Goal: Use online tool/utility: Utilize a website feature to perform a specific function

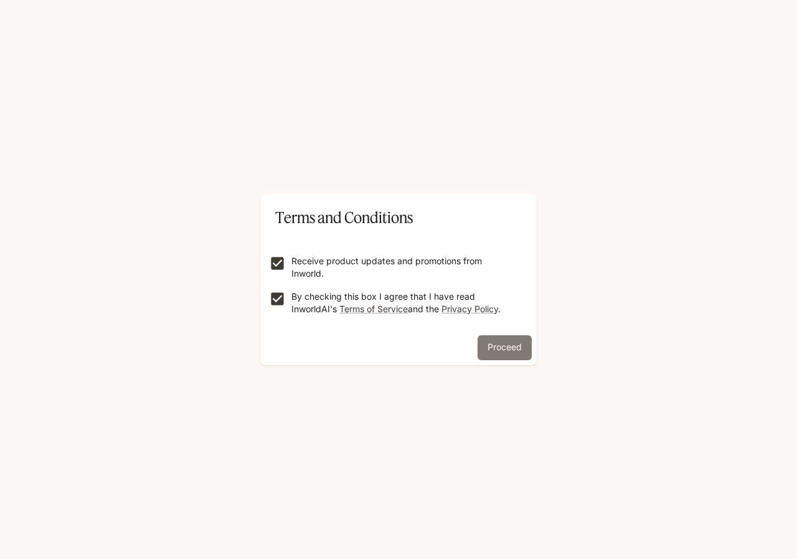
click at [509, 341] on button "Proceed" at bounding box center [505, 347] width 54 height 25
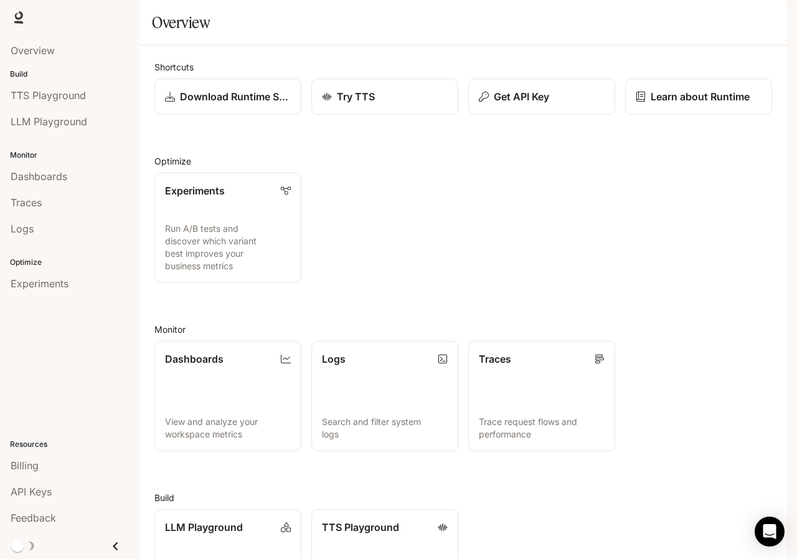
click at [706, 16] on span "Documentation" at bounding box center [715, 18] width 62 height 16
click at [37, 89] on span "TTS Playground" at bounding box center [48, 95] width 75 height 15
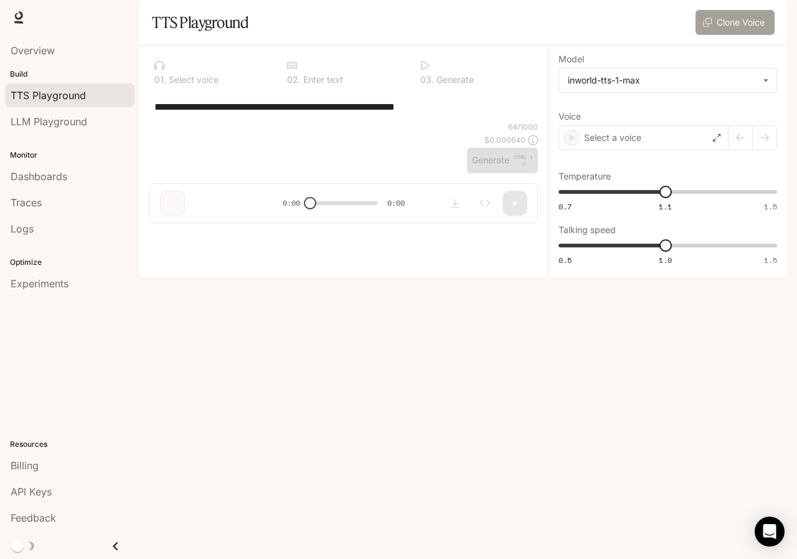
click at [710, 35] on button "Clone Voice" at bounding box center [735, 22] width 79 height 25
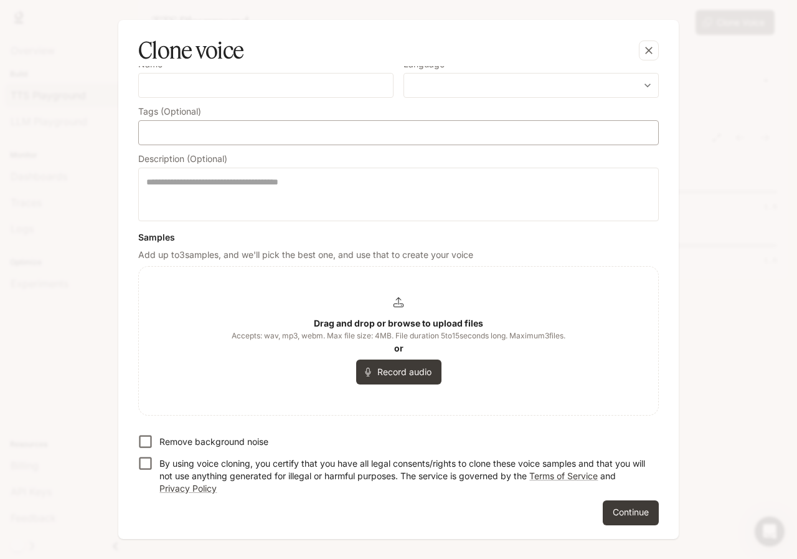
scroll to position [95, 0]
click at [636, 48] on button "button" at bounding box center [649, 50] width 30 height 30
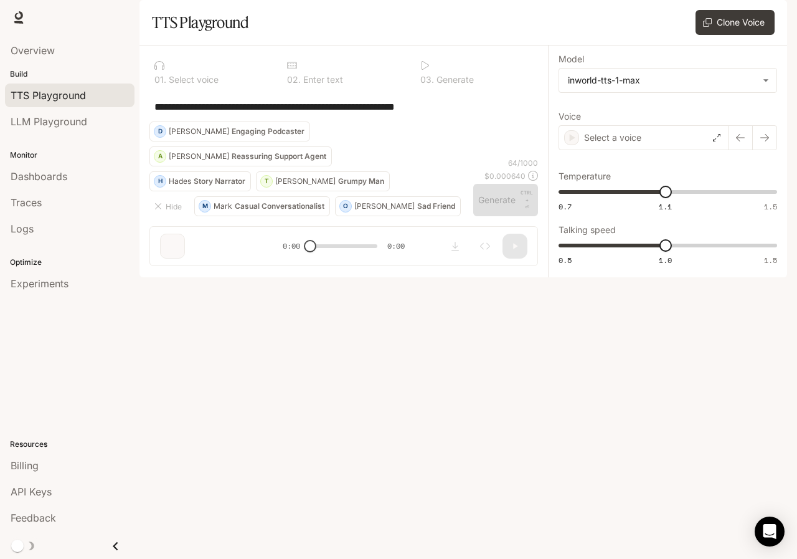
click at [367, 121] on div "**********" at bounding box center [343, 107] width 379 height 30
click at [483, 114] on textarea "**********" at bounding box center [343, 107] width 379 height 14
drag, startPoint x: 481, startPoint y: 139, endPoint x: 97, endPoint y: 142, distance: 383.6
click at [140, 142] on main "**********" at bounding box center [464, 138] width 648 height 277
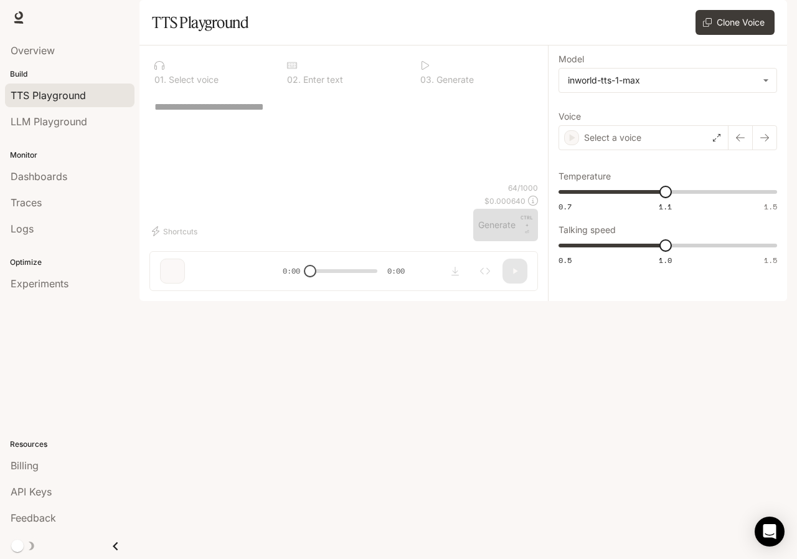
type textarea "*"
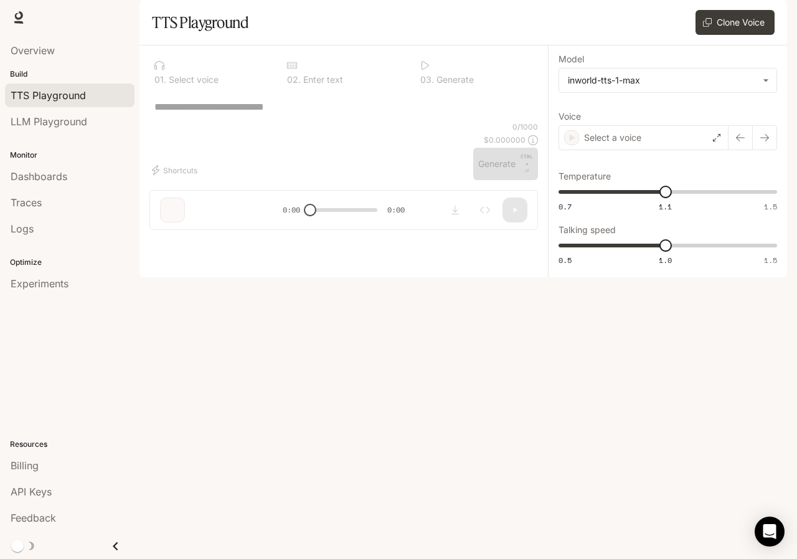
click at [428, 121] on div "* ​" at bounding box center [343, 107] width 389 height 30
click at [600, 144] on p "Select a voice" at bounding box center [612, 137] width 57 height 12
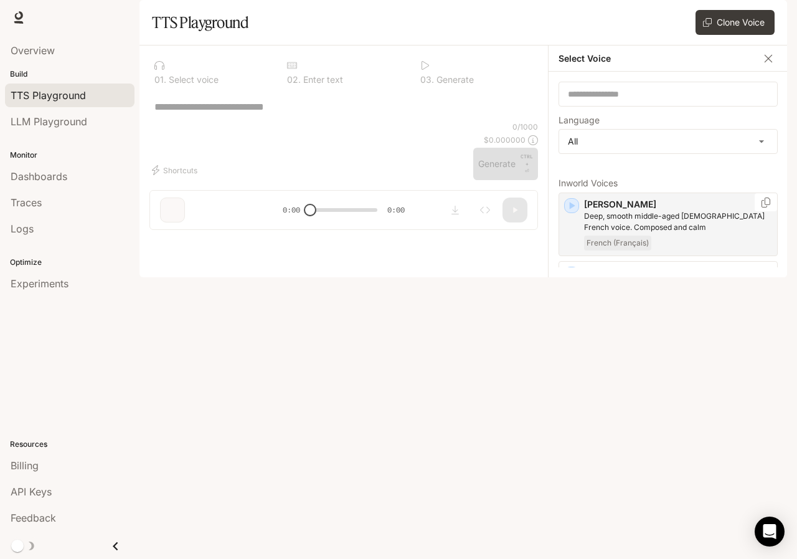
click at [566, 212] on icon "button" at bounding box center [571, 205] width 12 height 12
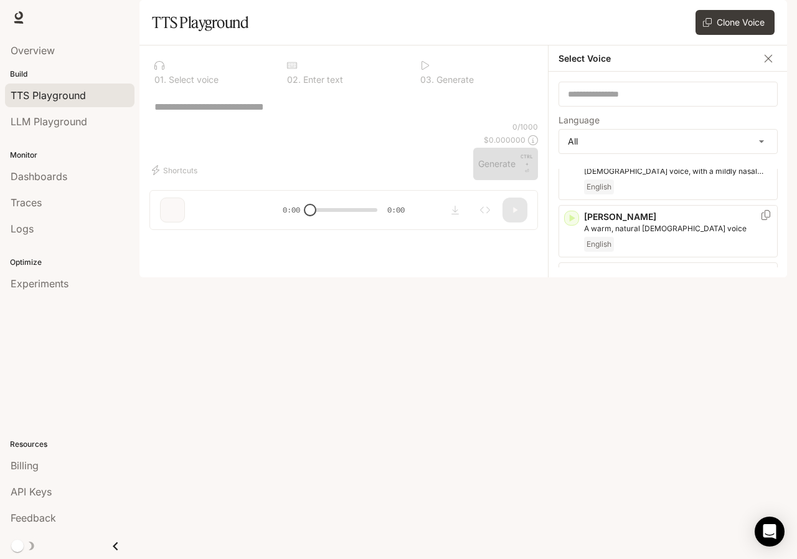
scroll to position [0, 0]
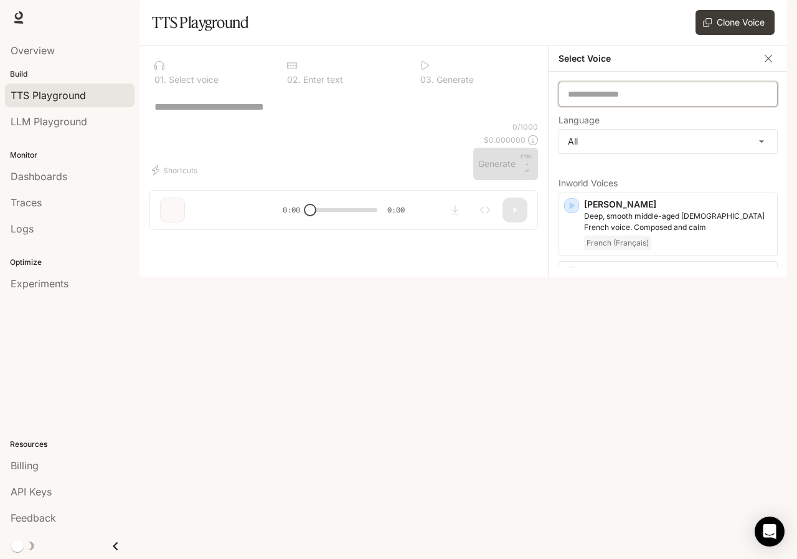
click at [591, 100] on input "text" at bounding box center [668, 94] width 218 height 12
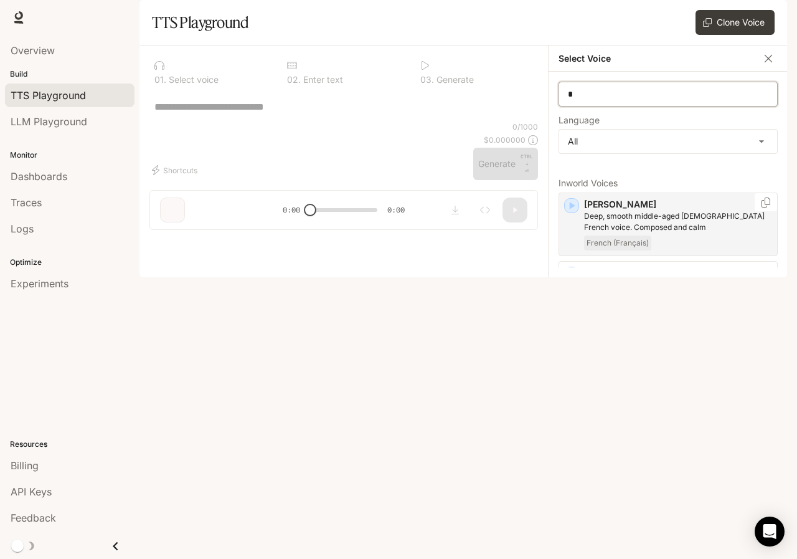
type input "*"
click at [570, 209] on icon "button" at bounding box center [573, 205] width 6 height 7
click at [574, 280] on icon "button" at bounding box center [571, 274] width 12 height 12
click at [569, 349] on icon "button" at bounding box center [571, 342] width 12 height 12
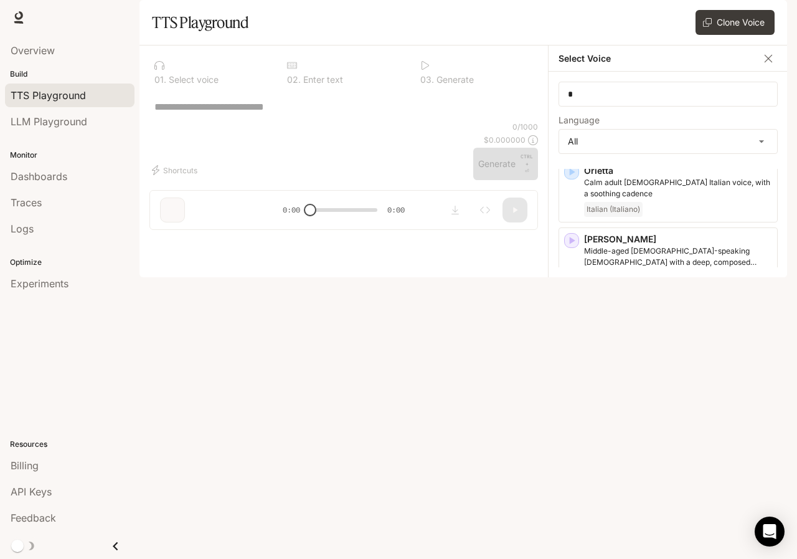
scroll to position [1308, 0]
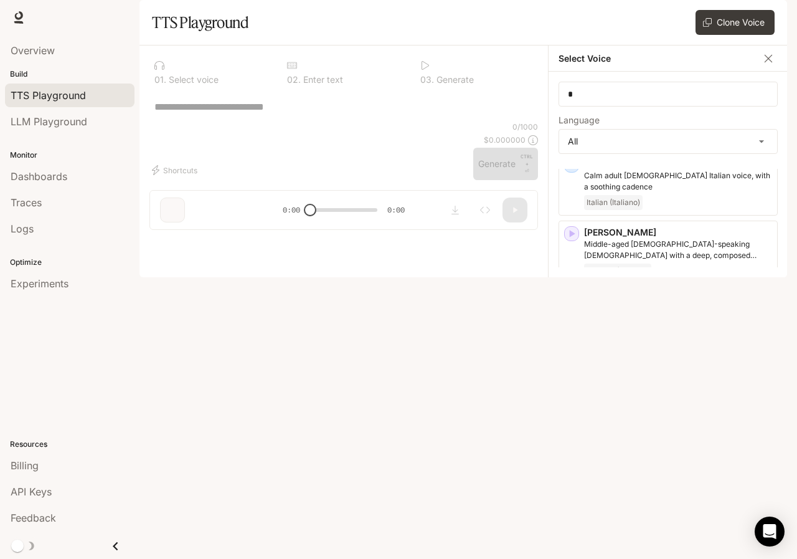
click at [571, 503] on icon "button" at bounding box center [573, 506] width 6 height 7
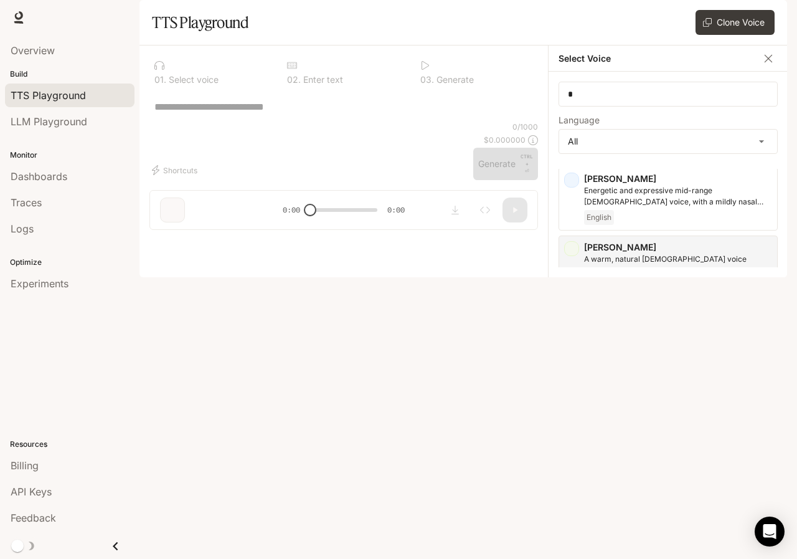
scroll to position [0, 0]
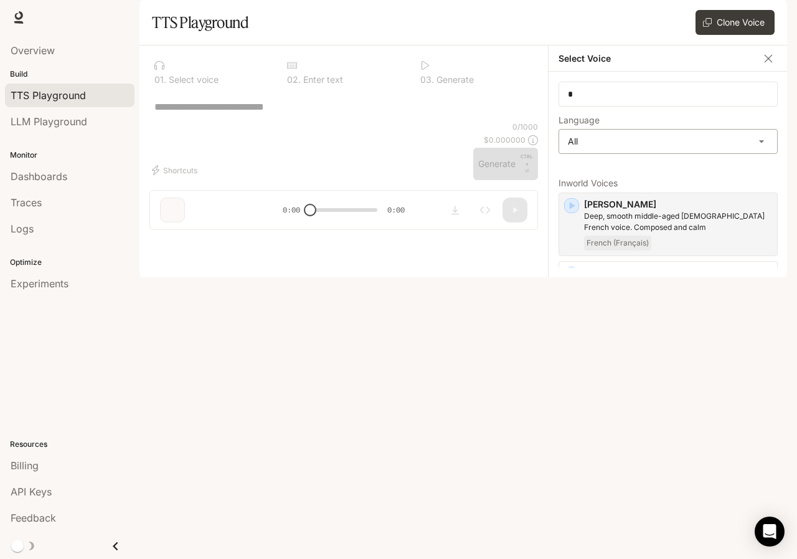
click at [582, 176] on body "**********" at bounding box center [398, 279] width 797 height 559
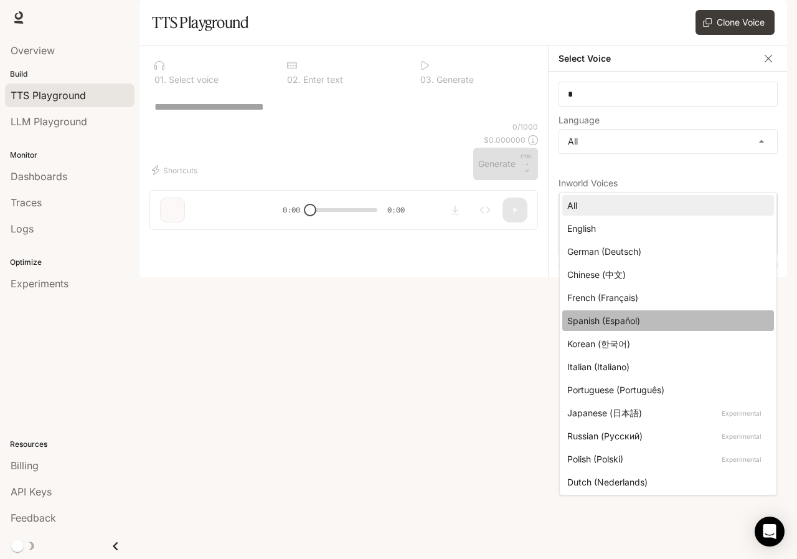
click at [588, 328] on li "Spanish (Español)" at bounding box center [668, 320] width 212 height 21
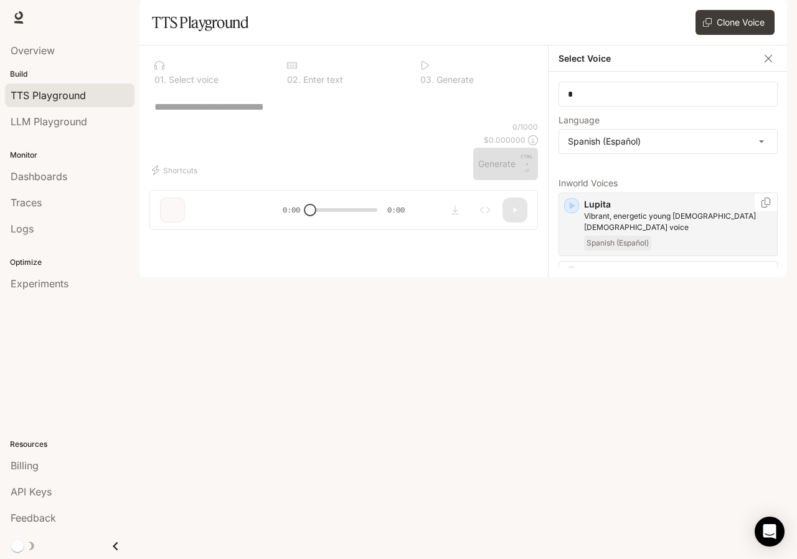
click at [574, 212] on icon "button" at bounding box center [571, 205] width 12 height 12
click at [570, 278] on icon "button" at bounding box center [573, 273] width 6 height 7
click at [603, 183] on body "**********" at bounding box center [398, 279] width 797 height 559
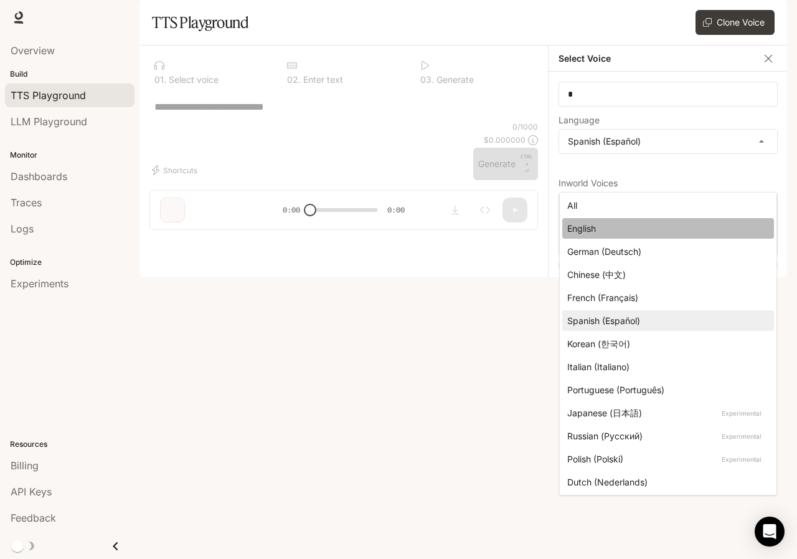
click at [587, 237] on li "English" at bounding box center [668, 228] width 212 height 21
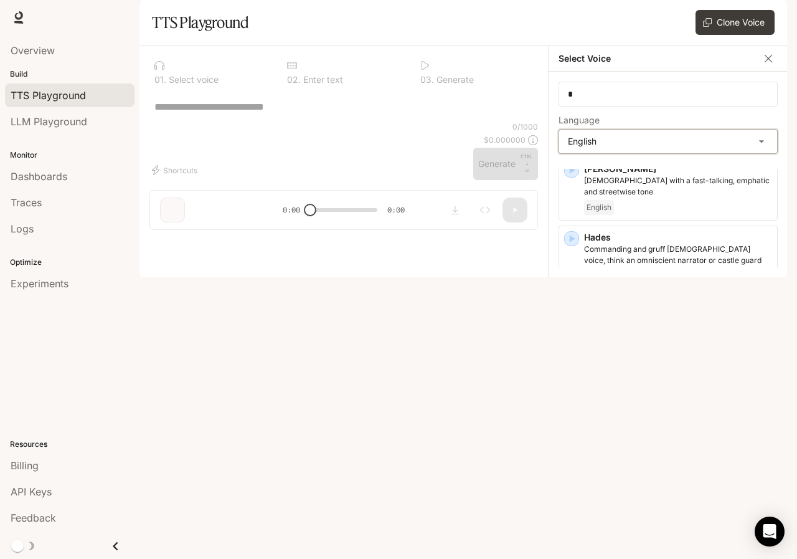
scroll to position [331, 0]
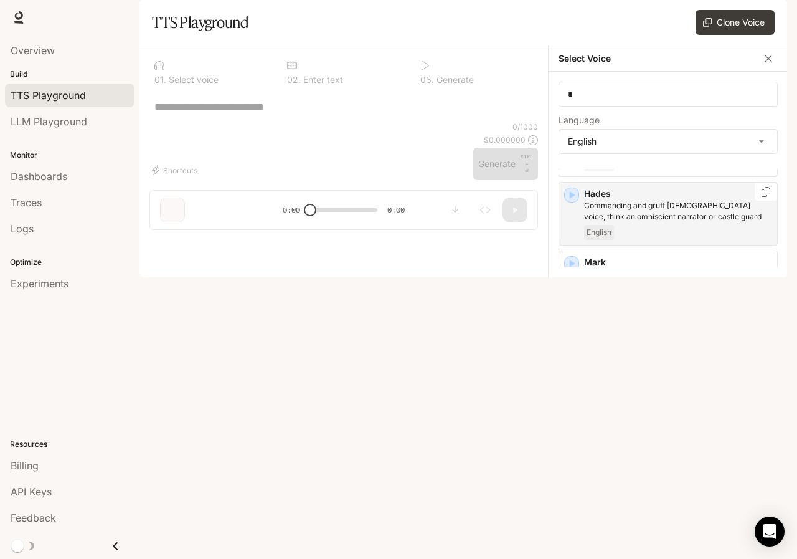
click at [572, 201] on icon "button" at bounding box center [571, 195] width 12 height 12
click at [596, 65] on h6 "Select Voice" at bounding box center [585, 58] width 52 height 12
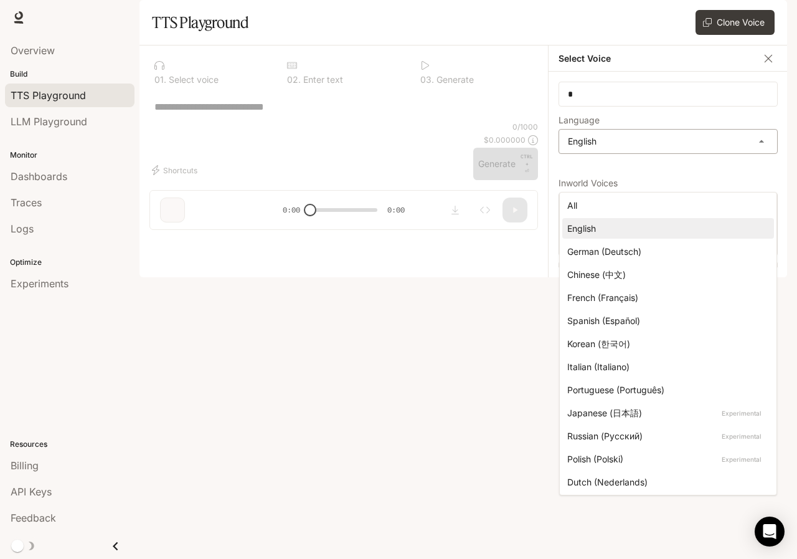
click at [689, 182] on body "**********" at bounding box center [398, 279] width 797 height 559
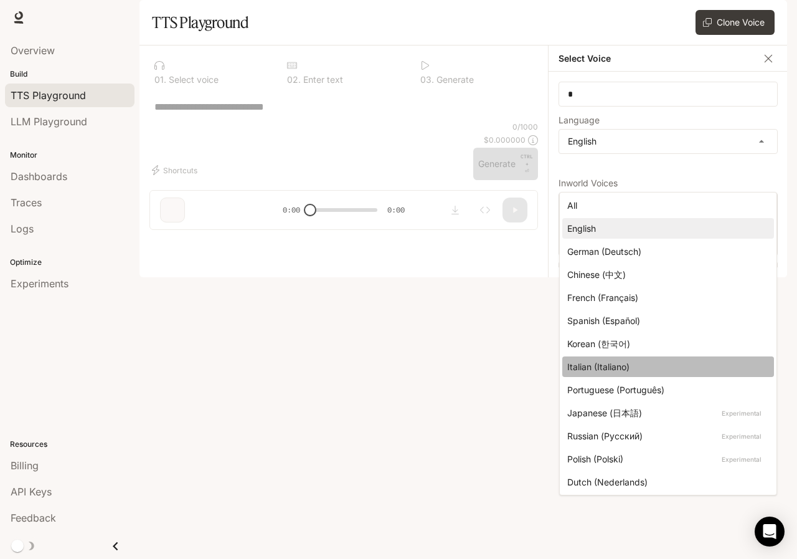
click at [584, 367] on div "Italian (Italiano)" at bounding box center [665, 366] width 197 height 13
type input "*****"
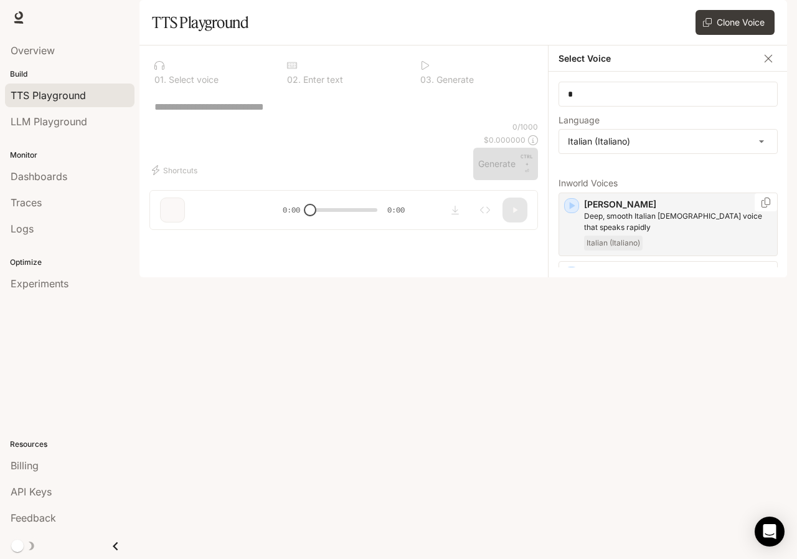
click at [564, 213] on div "button" at bounding box center [571, 205] width 15 height 15
click at [570, 209] on icon "button" at bounding box center [573, 205] width 6 height 7
click at [565, 212] on div "button" at bounding box center [572, 206] width 14 height 14
click at [569, 280] on icon "button" at bounding box center [571, 274] width 12 height 12
click at [361, 121] on div "* ​" at bounding box center [343, 107] width 389 height 30
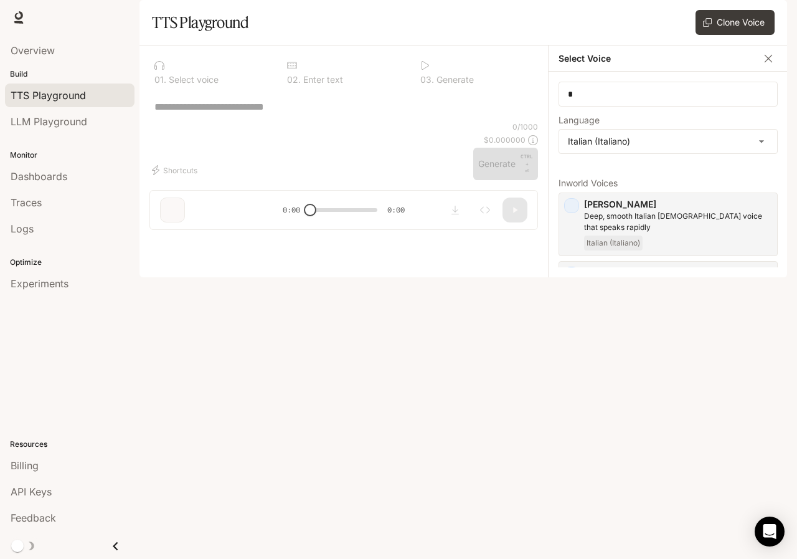
click at [331, 121] on div "* ​" at bounding box center [343, 107] width 389 height 30
click at [327, 114] on textarea at bounding box center [343, 107] width 379 height 14
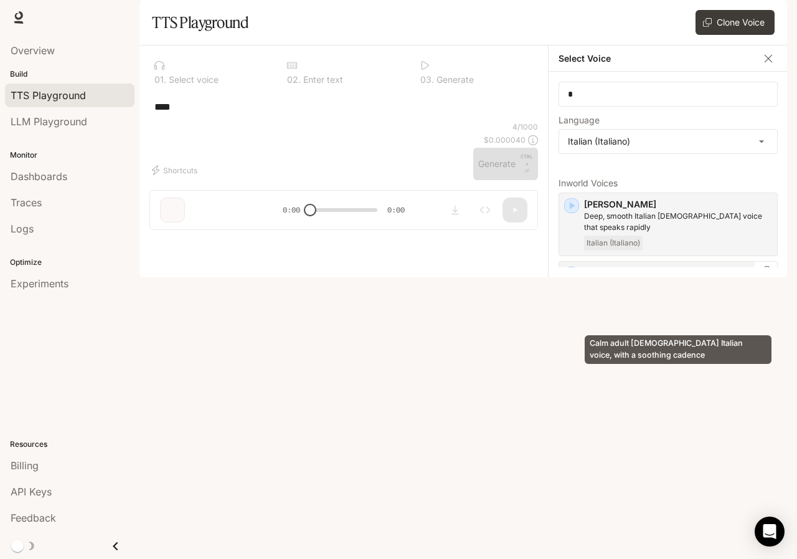
type textarea "****"
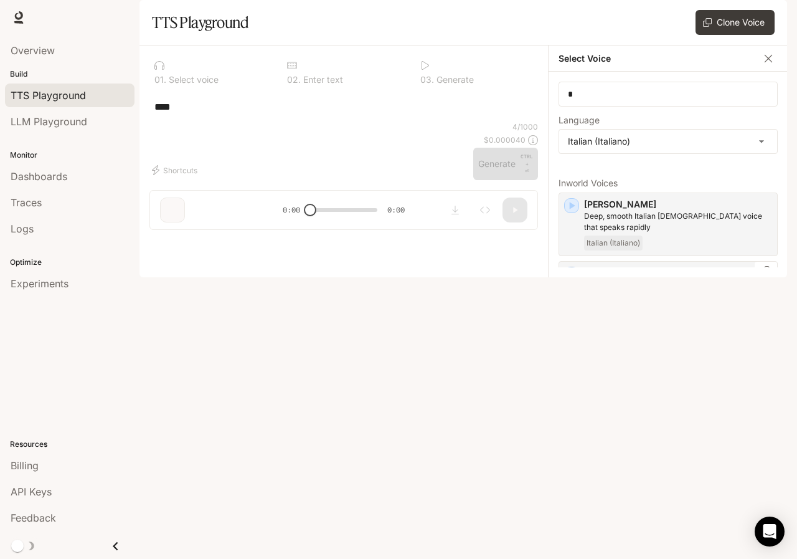
click at [569, 280] on icon "button" at bounding box center [571, 274] width 12 height 12
click at [575, 280] on icon "button" at bounding box center [571, 274] width 12 height 12
click at [565, 281] on div "button" at bounding box center [572, 274] width 14 height 14
click at [633, 173] on body "**********" at bounding box center [398, 279] width 797 height 559
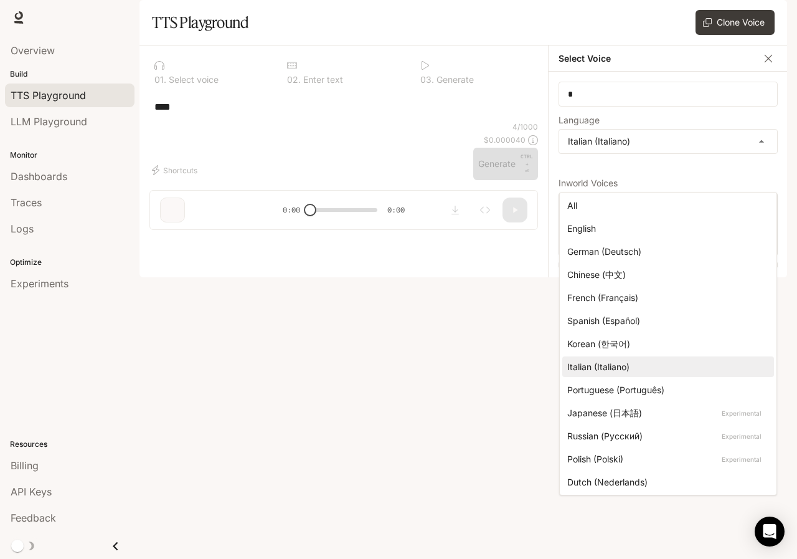
click at [17, 15] on div at bounding box center [398, 279] width 797 height 559
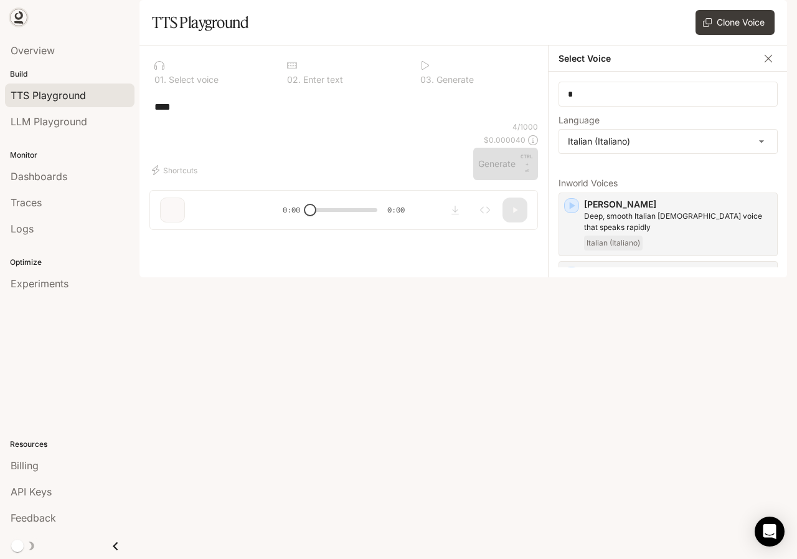
click at [22, 15] on icon at bounding box center [19, 15] width 8 height 9
